Goal: Find specific page/section: Find specific page/section

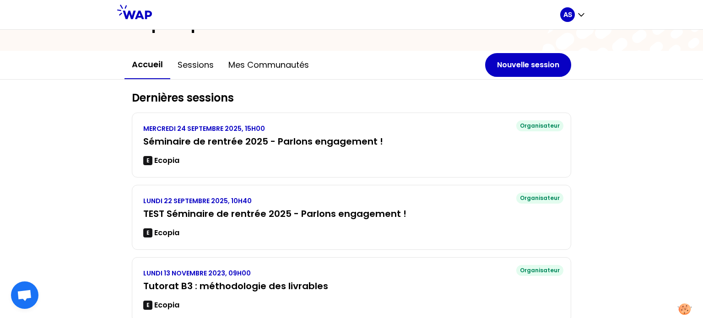
scroll to position [70, 0]
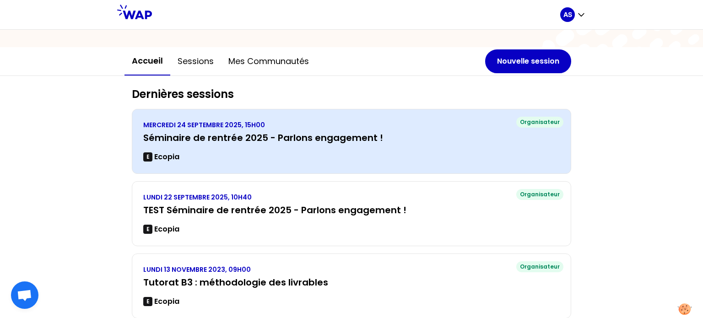
click at [349, 129] on div "MERCREDI 24 SEPTEMBRE 2025, 15H00 Séminaire de rentrée 2025 - Parlons engagemen…" at bounding box center [351, 141] width 416 height 42
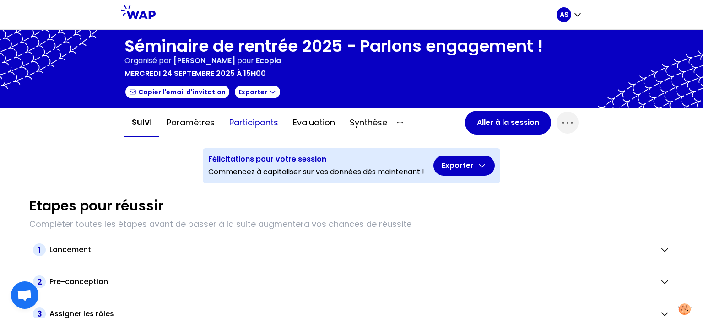
click at [268, 123] on button "Participants" at bounding box center [254, 122] width 64 height 27
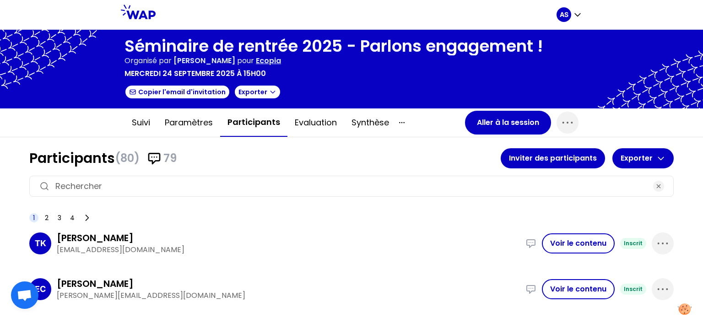
click at [280, 183] on input at bounding box center [351, 186] width 592 height 13
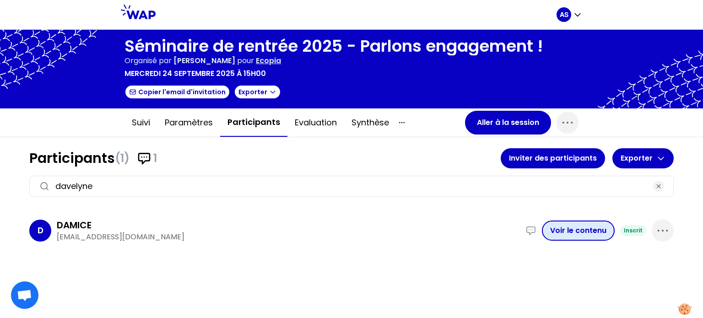
type input "davelyne"
click at [578, 234] on button "Voir le contenu" at bounding box center [578, 230] width 73 height 20
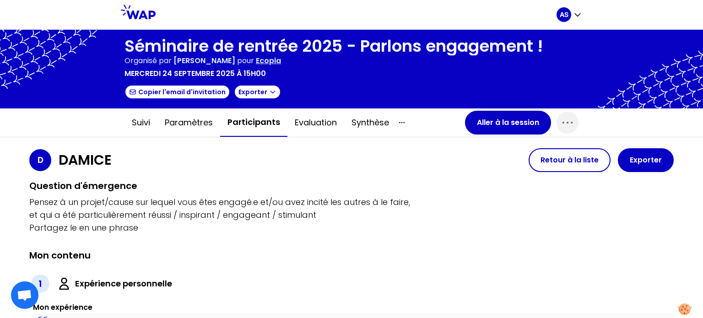
click at [261, 123] on button "Participants" at bounding box center [253, 122] width 67 height 28
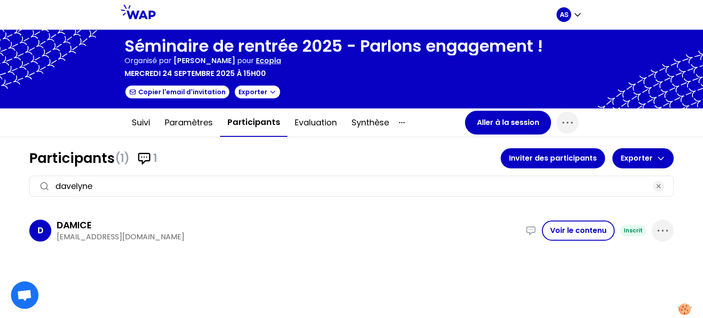
click at [177, 191] on input "davelyne" at bounding box center [351, 186] width 592 height 13
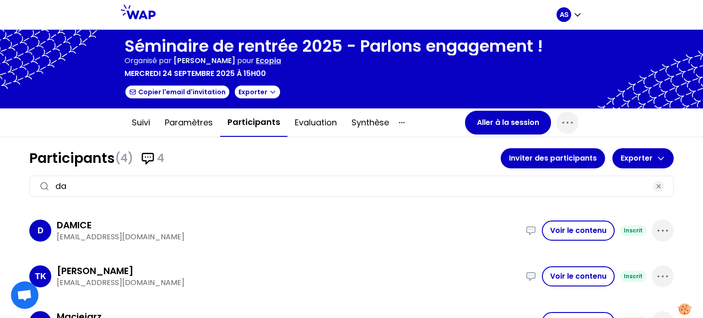
type input "d"
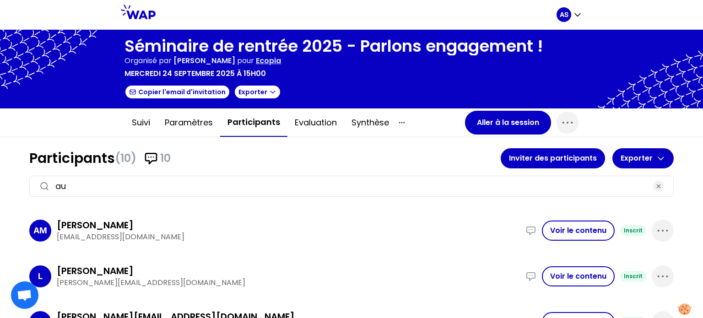
type input "a"
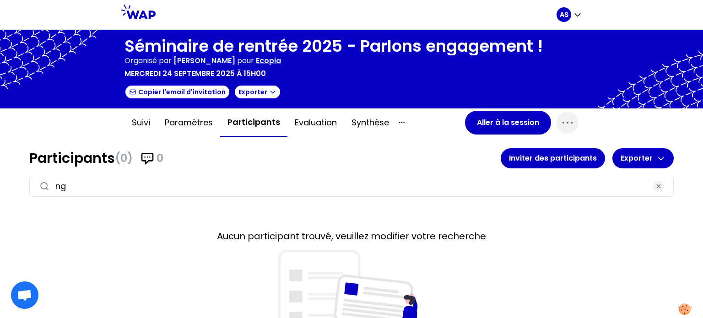
type input "n"
